Goal: Find specific page/section: Find specific page/section

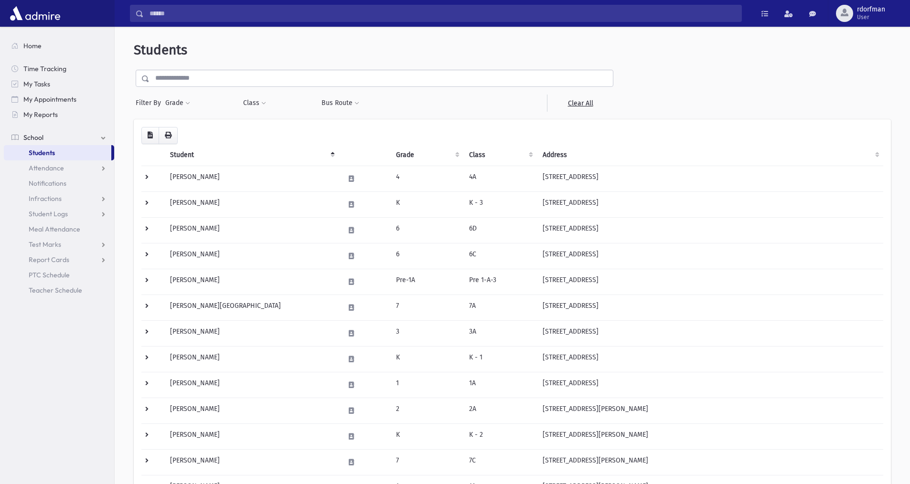
click at [267, 80] on input "text" at bounding box center [381, 78] width 463 height 17
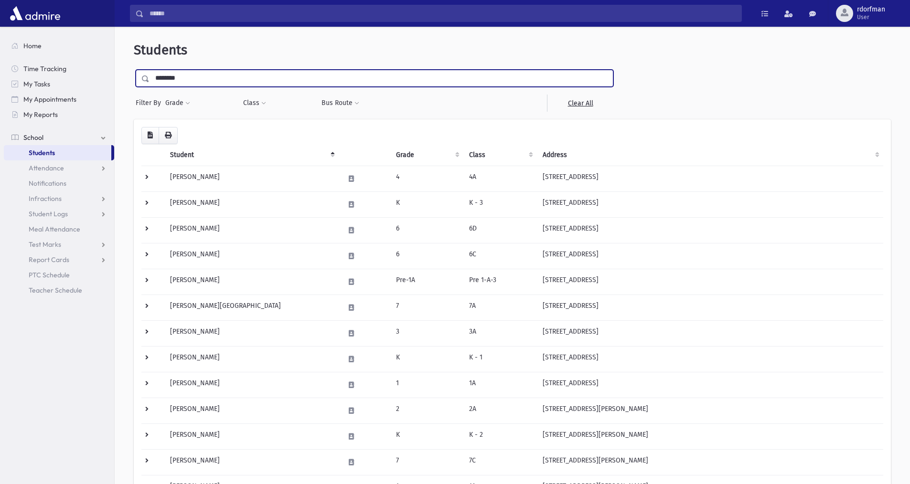
type input "********"
click at [134, 70] on input "submit" at bounding box center [147, 76] width 27 height 13
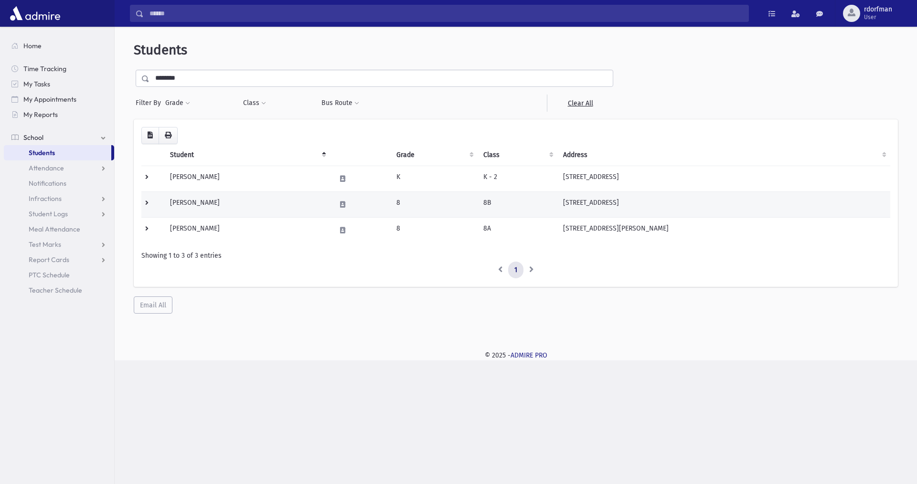
click at [215, 208] on td "[PERSON_NAME]" at bounding box center [247, 205] width 166 height 26
